Goal: Task Accomplishment & Management: Use online tool/utility

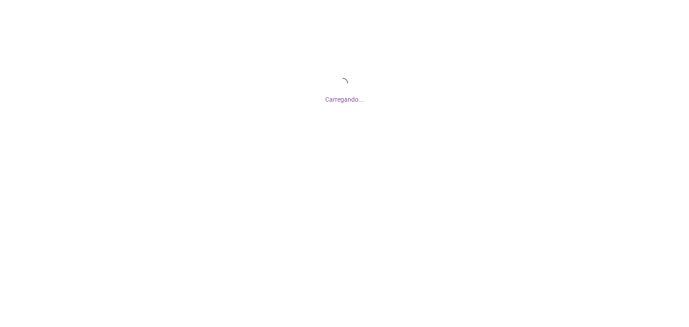
click at [136, 165] on div "Carregando..." at bounding box center [344, 89] width 689 height 179
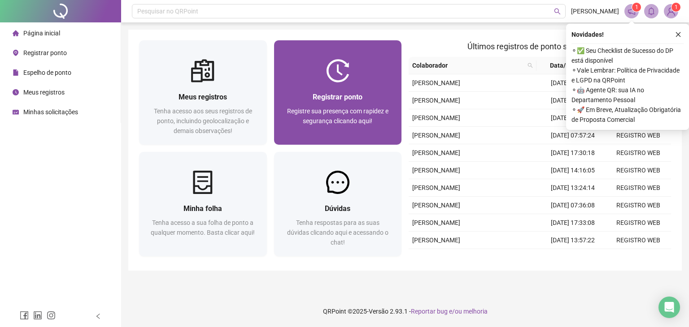
click at [392, 91] on div "Registrar ponto Registre sua presença com rapidez e segurança clicando aqui!" at bounding box center [338, 114] width 128 height 62
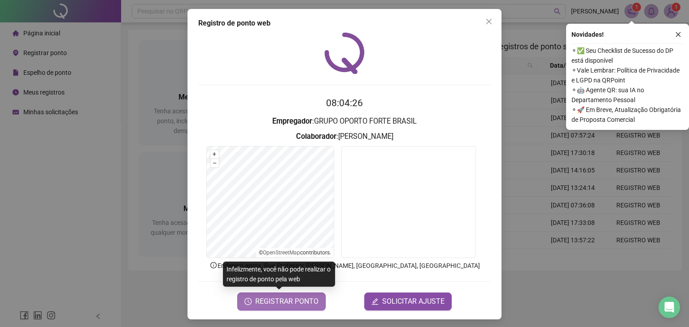
click at [284, 304] on span "REGISTRAR PONTO" at bounding box center [286, 302] width 63 height 11
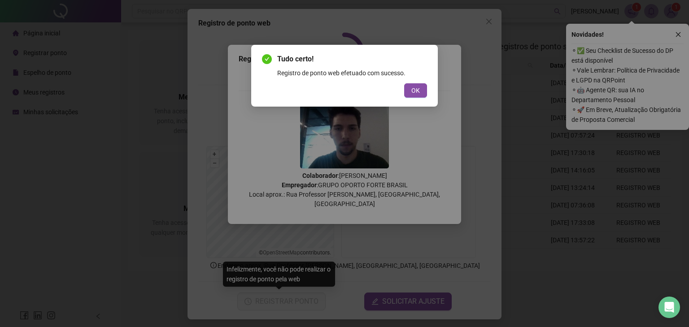
click at [427, 90] on div "Tudo certo! Registro de ponto web efetuado com sucesso. OK" at bounding box center [344, 76] width 187 height 62
click at [423, 90] on button "OK" at bounding box center [415, 90] width 23 height 14
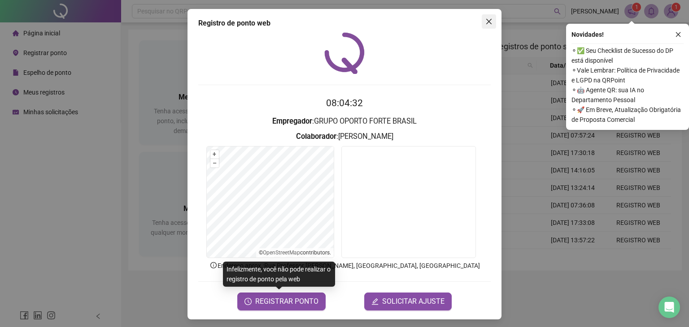
click at [485, 21] on icon "close" at bounding box center [488, 21] width 7 height 7
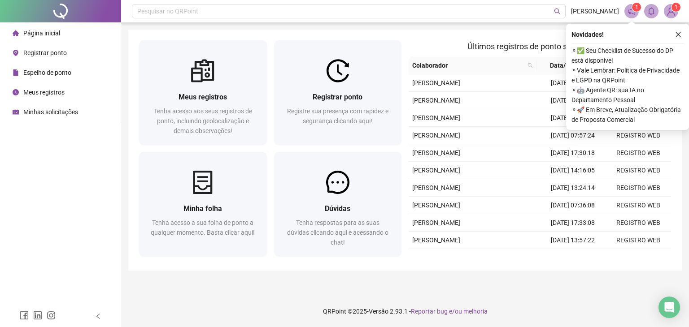
click at [638, 8] on sup "1" at bounding box center [636, 7] width 9 height 9
click at [57, 109] on span "Minhas solicitações" at bounding box center [50, 112] width 55 height 7
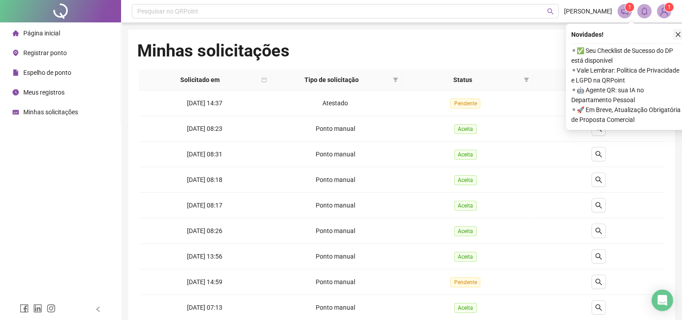
click at [679, 34] on icon "close" at bounding box center [678, 34] width 5 height 5
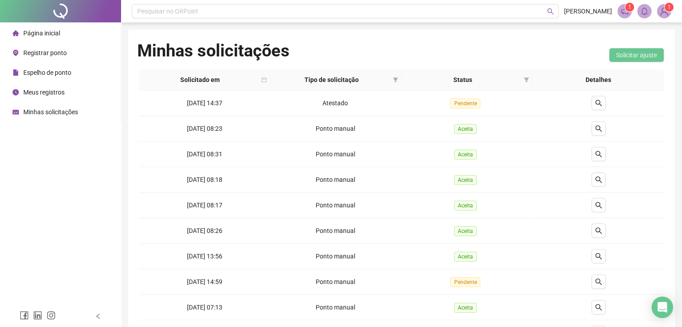
click at [48, 35] on span "Página inicial" at bounding box center [41, 33] width 37 height 7
